Goal: Information Seeking & Learning: Learn about a topic

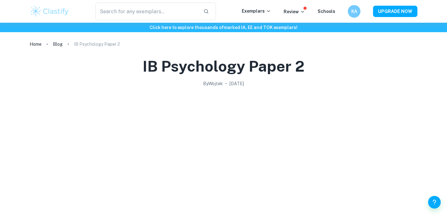
scroll to position [476, 0]
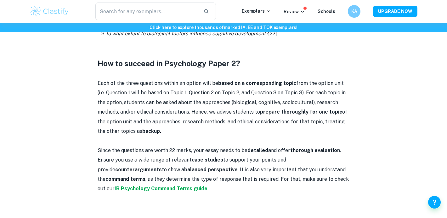
click at [160, 106] on p "Each of the three questions within an option will be based on a corresponding t…" at bounding box center [224, 106] width 252 height 57
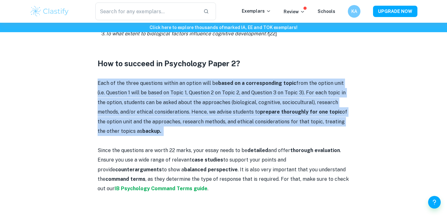
click at [163, 121] on p "Each of the three questions within an option will be based on a corresponding t…" at bounding box center [224, 106] width 252 height 57
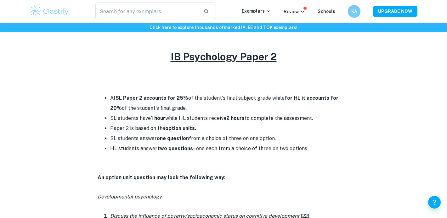
scroll to position [255, 0]
click at [186, 63] on h2 "IB Psychology Paper 2" at bounding box center [224, 56] width 252 height 15
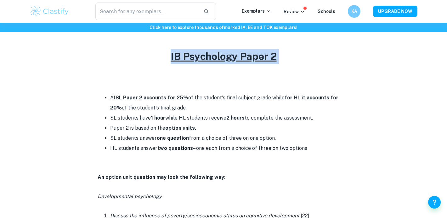
click at [181, 82] on p at bounding box center [224, 77] width 252 height 9
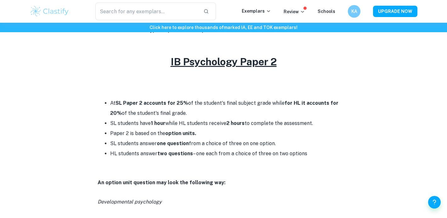
scroll to position [197, 0]
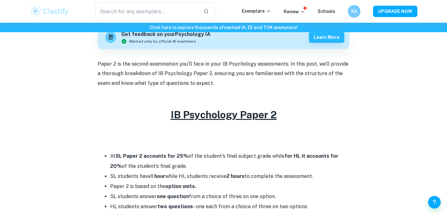
click at [181, 81] on p "Paper 2 is the second examination you'll face in your IB Psychology assessments…" at bounding box center [224, 73] width 252 height 29
click at [178, 103] on p at bounding box center [224, 101] width 252 height 9
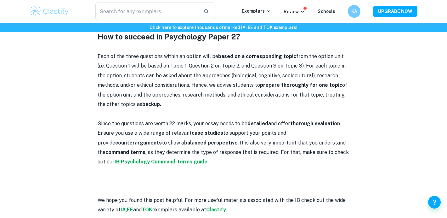
scroll to position [531, 0]
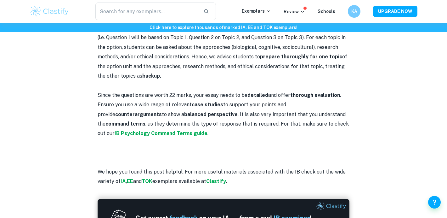
click at [188, 95] on p "Since the questions are worth 22 marks, your essay needs to be detailed and off…" at bounding box center [224, 114] width 252 height 48
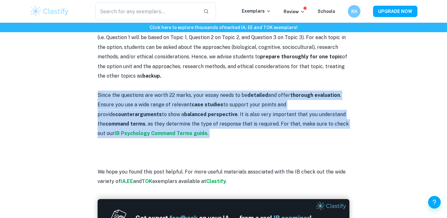
click at [186, 110] on p "Since the questions are worth 22 marks, your essay needs to be detailed and off…" at bounding box center [224, 114] width 252 height 48
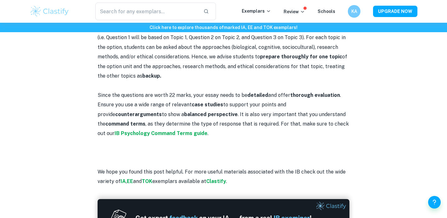
click at [186, 110] on p "Since the questions are worth 22 marks, your essay needs to be detailed and off…" at bounding box center [224, 114] width 252 height 48
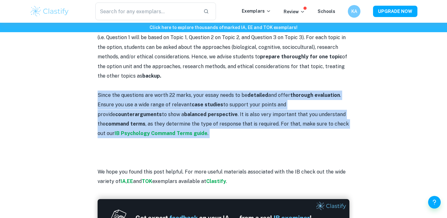
click at [185, 122] on p "Since the questions are worth 22 marks, your essay needs to be detailed and off…" at bounding box center [224, 114] width 252 height 48
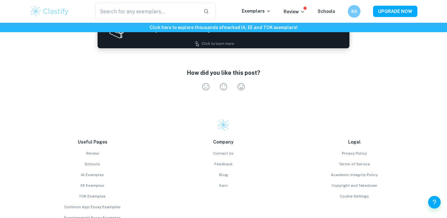
scroll to position [773, 0]
